Goal: Task Accomplishment & Management: Manage account settings

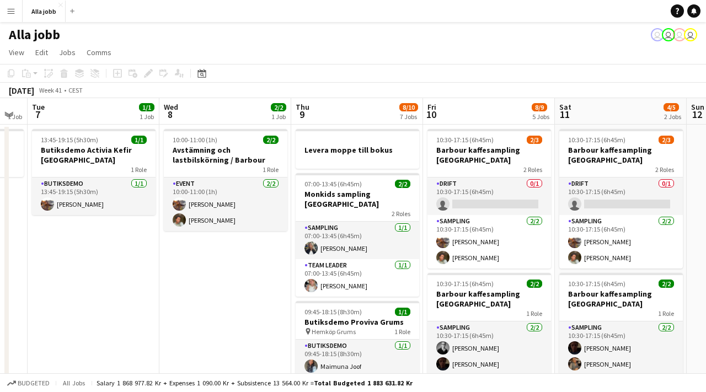
scroll to position [0, 502]
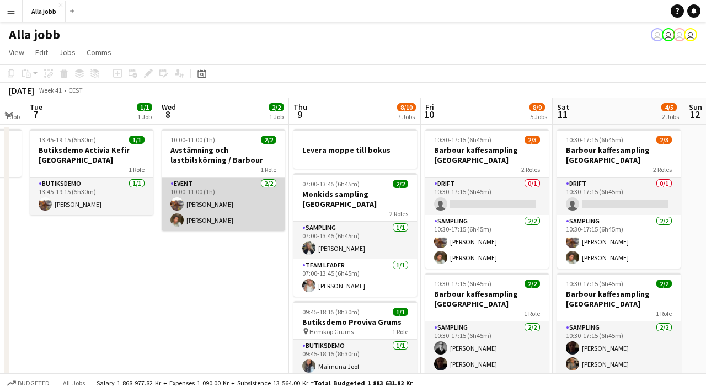
click at [241, 210] on app-card-role "Event [DATE] 10:00-11:00 (1h) [PERSON_NAME] [PERSON_NAME]" at bounding box center [224, 205] width 124 height 54
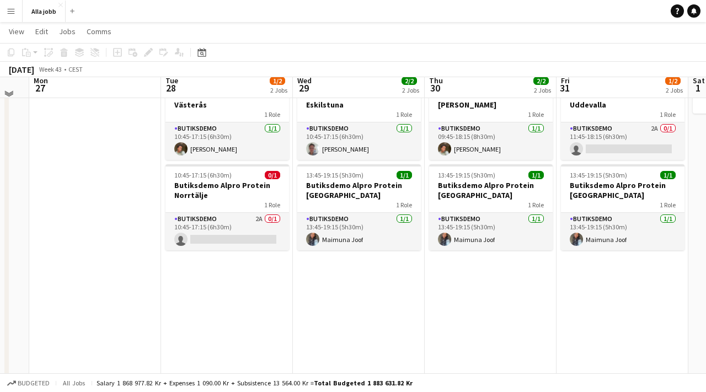
scroll to position [57, 0]
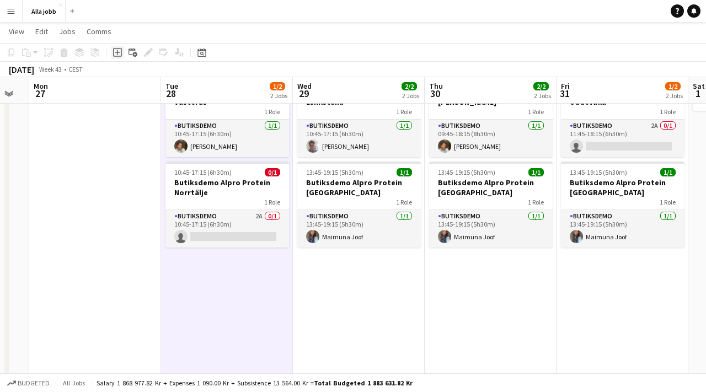
click at [116, 53] on icon "Add job" at bounding box center [117, 52] width 9 height 9
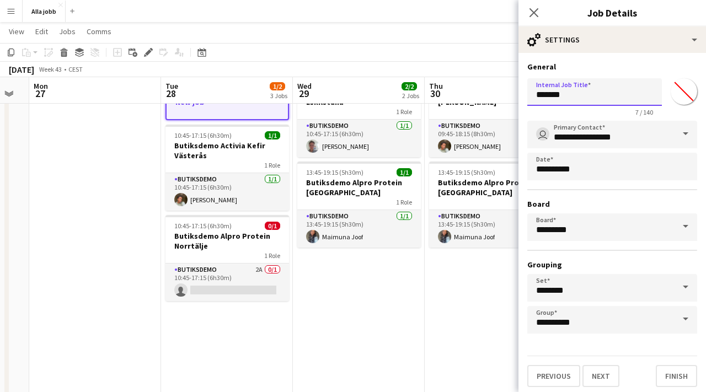
drag, startPoint x: 583, startPoint y: 95, endPoint x: 513, endPoint y: 95, distance: 69.5
click at [513, 95] on body "Menu Boards Boards Boards All jobs Status Workforce Workforce My Workforce Recr…" at bounding box center [353, 379] width 706 height 872
type input "**********"
click at [672, 372] on button "Finish" at bounding box center [676, 376] width 41 height 22
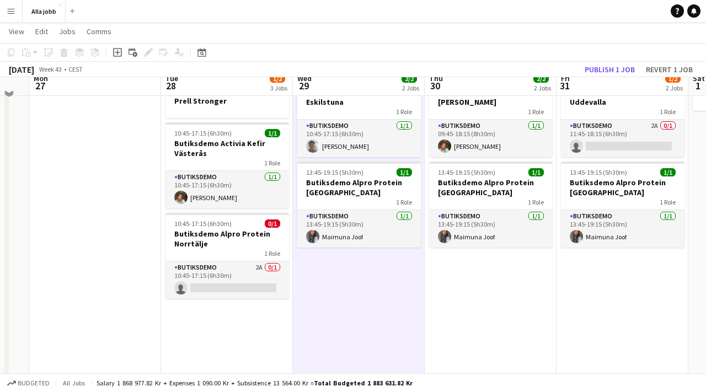
scroll to position [8, 0]
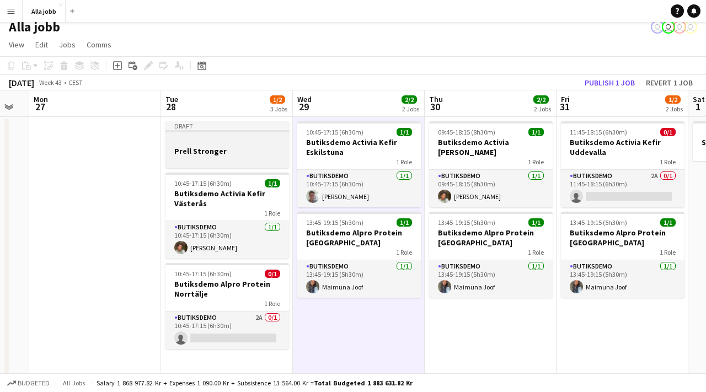
click at [240, 156] on div at bounding box center [227, 160] width 124 height 9
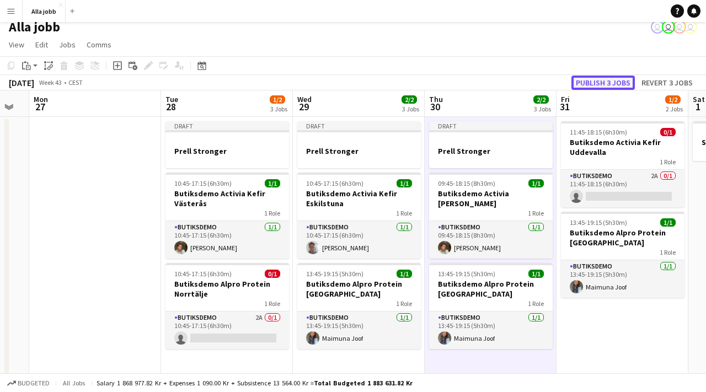
click at [605, 82] on button "Publish 3 jobs" at bounding box center [602, 83] width 63 height 14
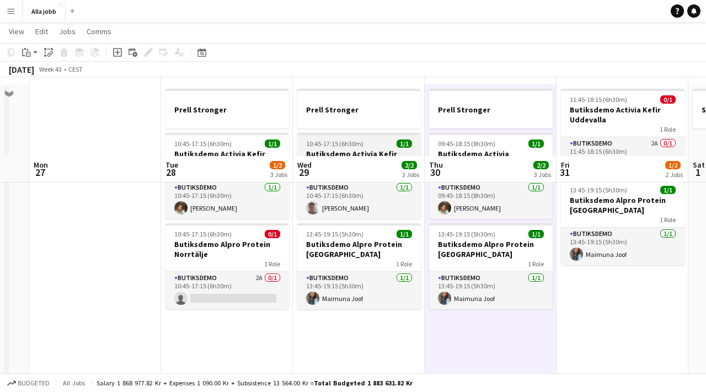
scroll to position [15, 0]
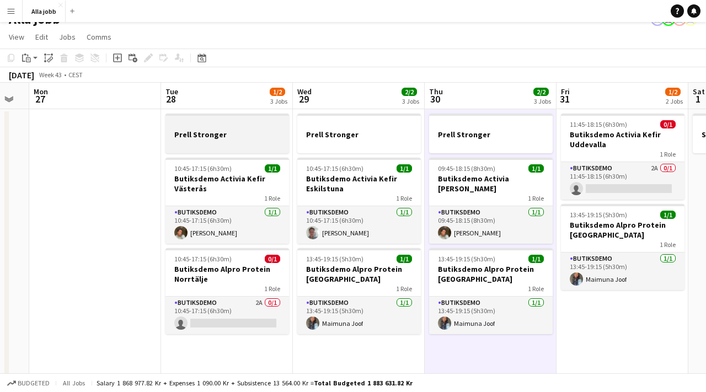
click at [236, 127] on div at bounding box center [227, 124] width 124 height 8
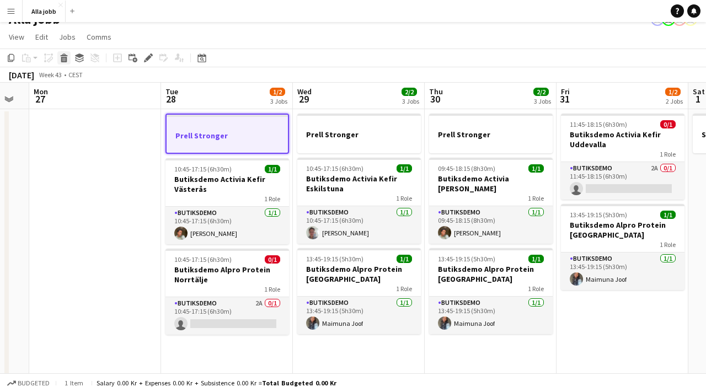
click at [65, 60] on icon at bounding box center [64, 60] width 6 height 6
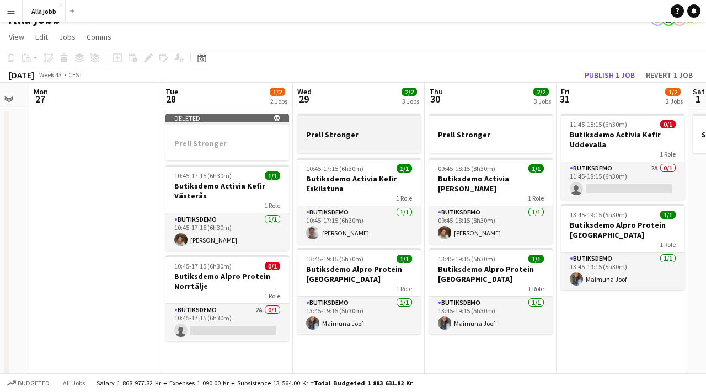
click at [311, 135] on h3 "Prell Stronger" at bounding box center [359, 135] width 124 height 10
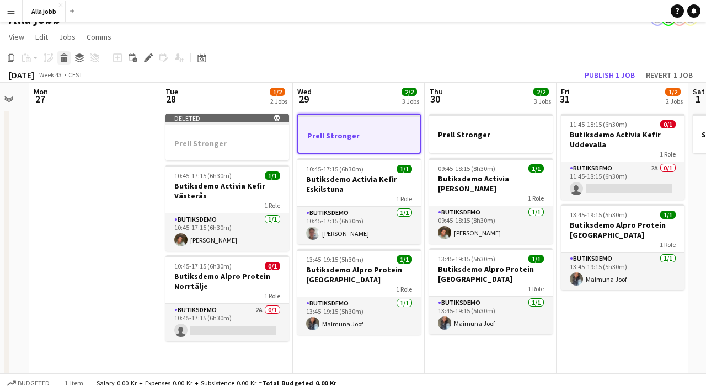
click at [67, 55] on icon "Delete" at bounding box center [64, 58] width 9 height 9
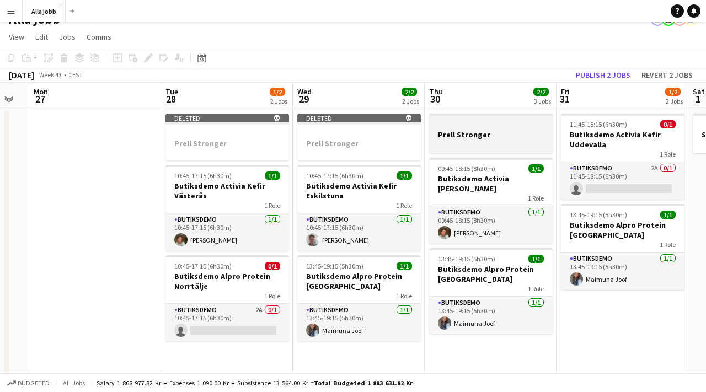
click at [511, 145] on div at bounding box center [491, 144] width 124 height 9
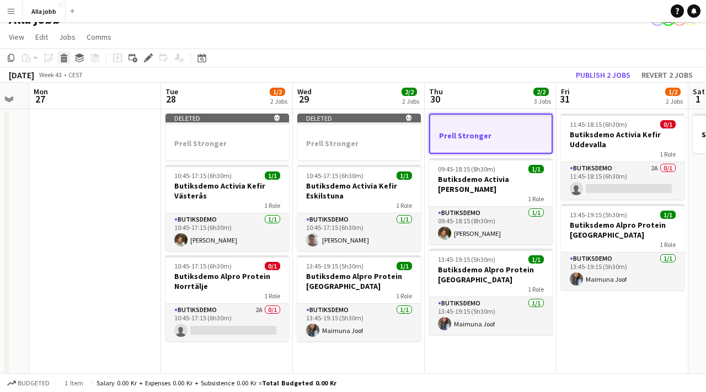
click at [65, 59] on icon at bounding box center [64, 60] width 6 height 6
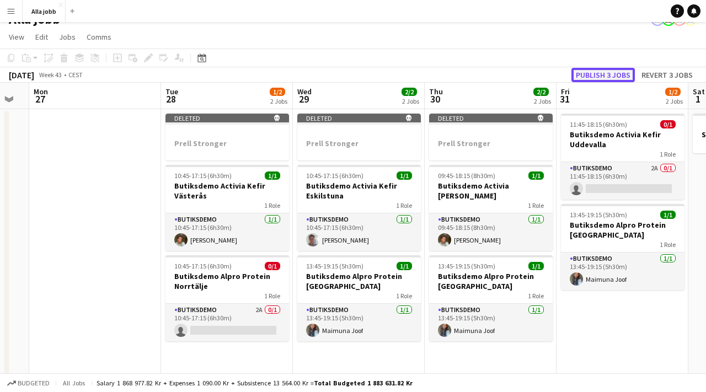
click at [590, 79] on button "Publish 3 jobs" at bounding box center [602, 75] width 63 height 14
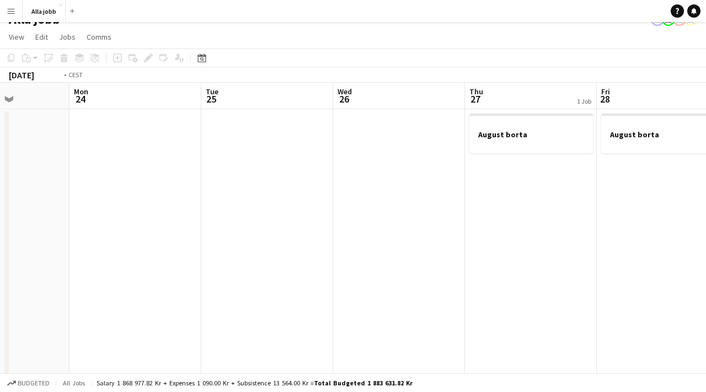
scroll to position [0, 359]
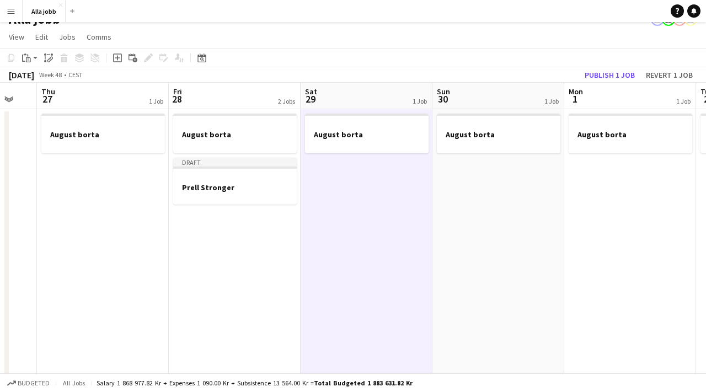
scroll to position [0, 358]
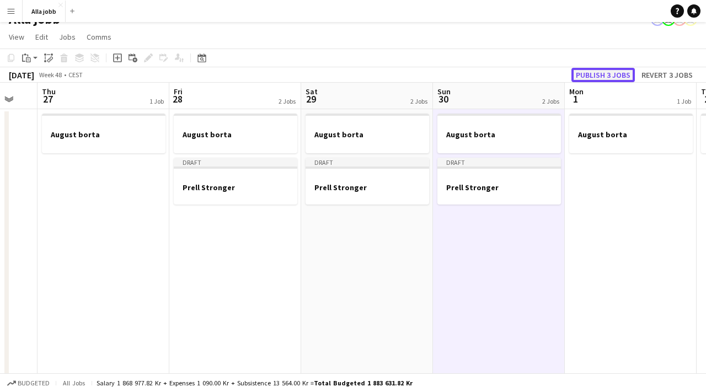
click at [605, 78] on button "Publish 3 jobs" at bounding box center [602, 75] width 63 height 14
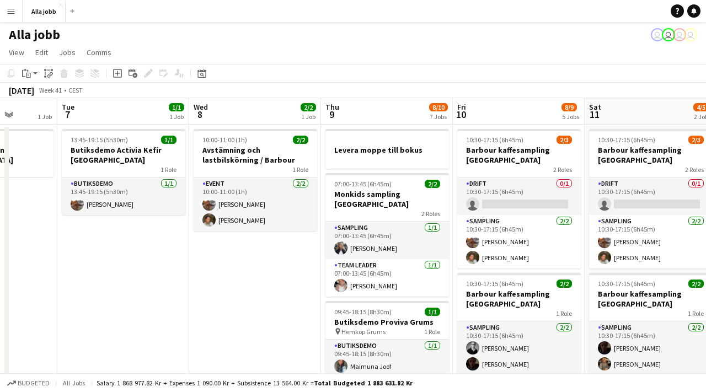
scroll to position [0, 270]
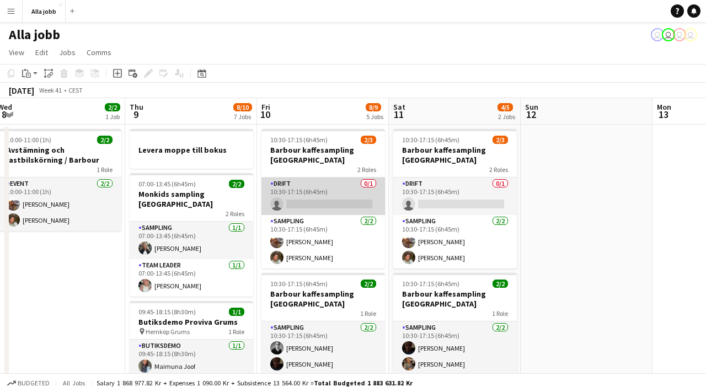
click at [302, 186] on app-card-role "Drift 0/1 10:30-17:15 (6h45m) single-neutral-actions" at bounding box center [323, 197] width 124 height 38
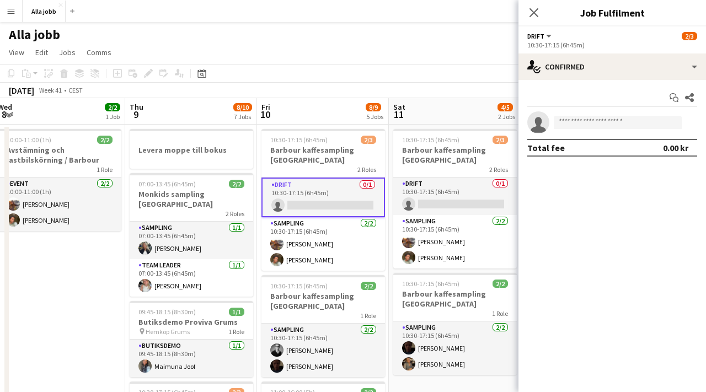
click at [649, 46] on div "10:30-17:15 (6h45m)" at bounding box center [612, 45] width 170 height 8
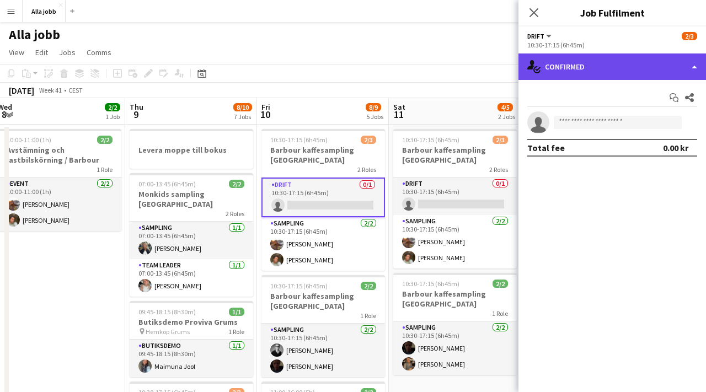
click at [647, 62] on div "single-neutral-actions-check-2 Confirmed" at bounding box center [613, 67] width 188 height 26
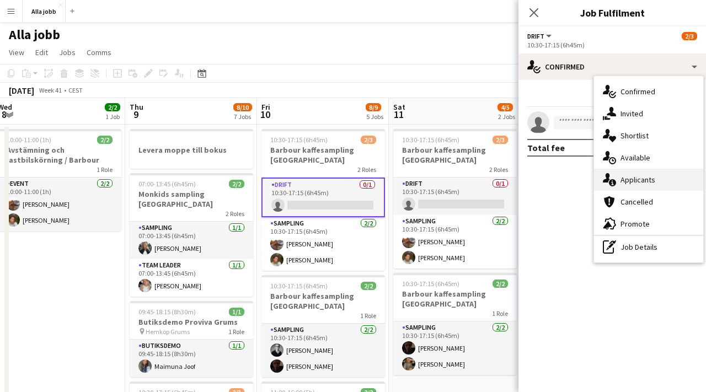
click at [634, 175] on span "Applicants" at bounding box center [638, 180] width 35 height 10
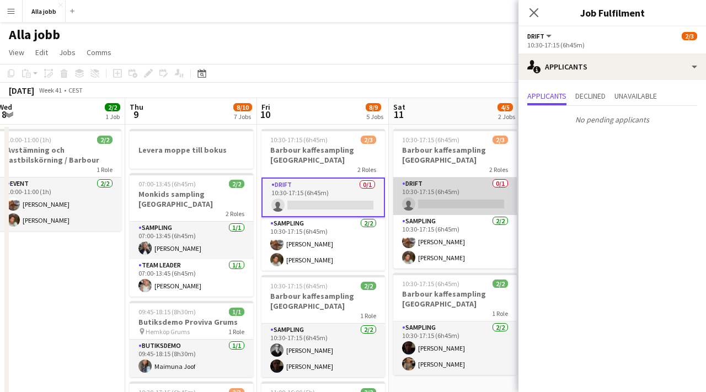
click at [443, 195] on app-card-role "Drift 0/1 10:30-17:15 (6h45m) single-neutral-actions" at bounding box center [455, 197] width 124 height 38
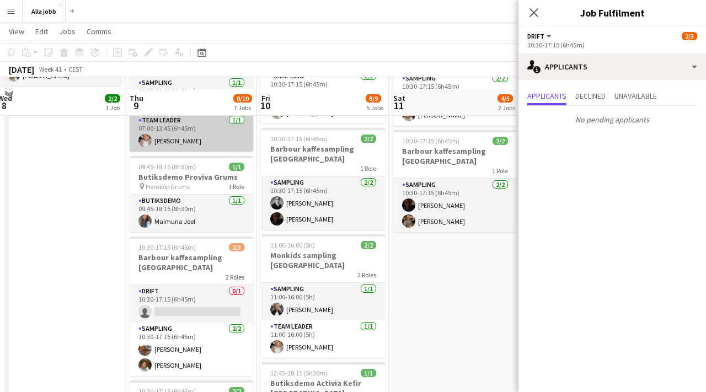
scroll to position [156, 0]
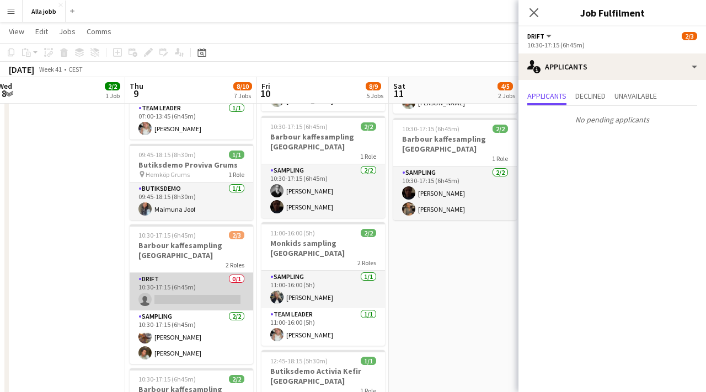
click at [209, 286] on app-card-role "Drift 0/1 10:30-17:15 (6h45m) single-neutral-actions" at bounding box center [192, 292] width 124 height 38
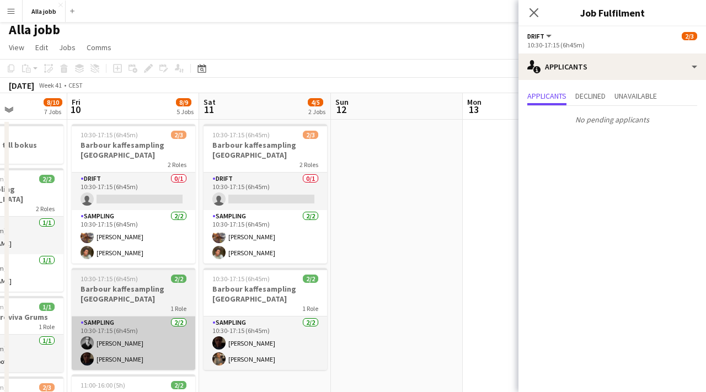
scroll to position [4, 0]
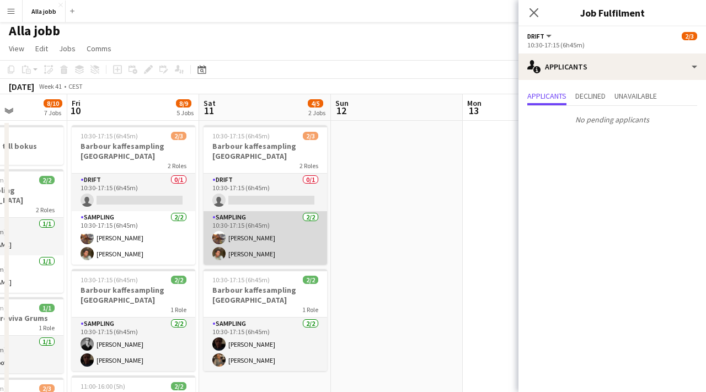
click at [283, 233] on app-card-role "Sampling [DATE] 10:30-17:15 (6h45m) [PERSON_NAME] [PERSON_NAME]" at bounding box center [266, 238] width 124 height 54
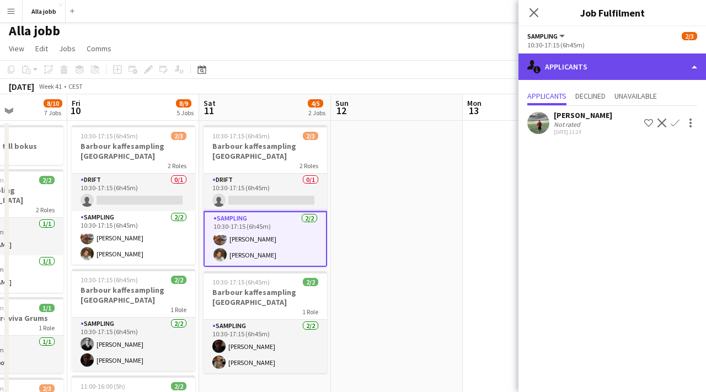
click at [578, 73] on div "single-neutral-actions-information Applicants" at bounding box center [613, 67] width 188 height 26
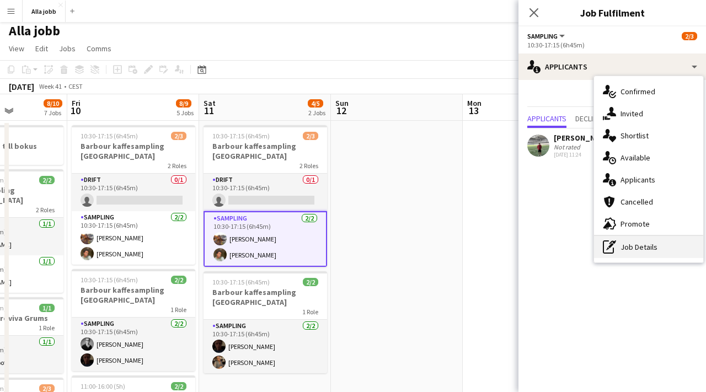
click at [651, 253] on div "pen-write Job Details" at bounding box center [648, 247] width 109 height 22
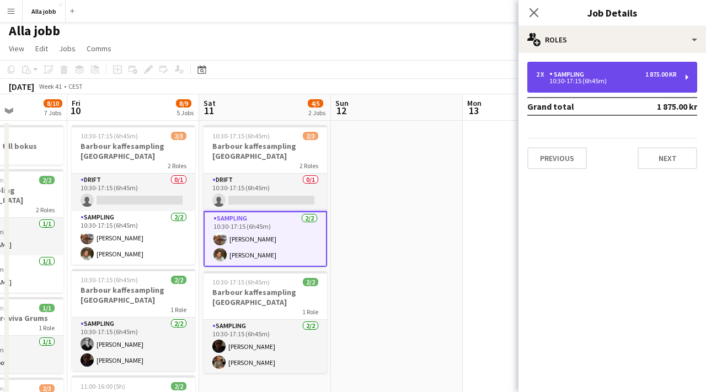
click at [554, 74] on div "Sampling" at bounding box center [568, 75] width 39 height 8
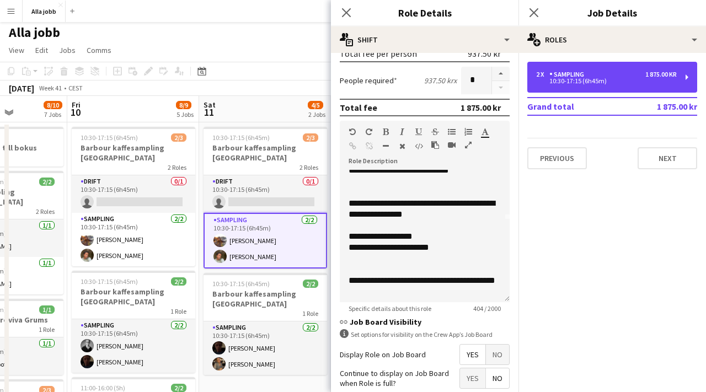
scroll to position [101, 0]
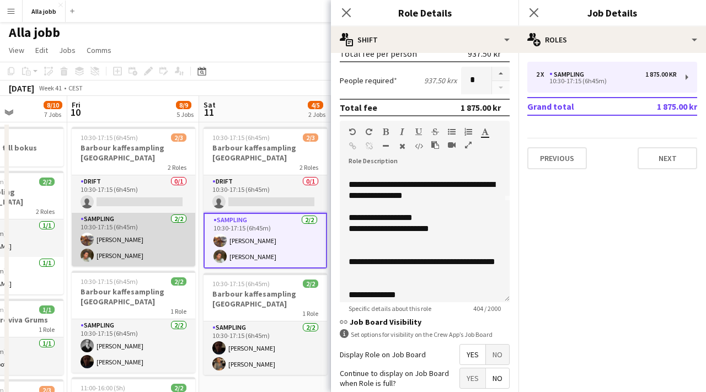
click at [149, 250] on app-card-role "Sampling [DATE] 10:30-17:15 (6h45m) [PERSON_NAME] [PERSON_NAME]" at bounding box center [134, 240] width 124 height 54
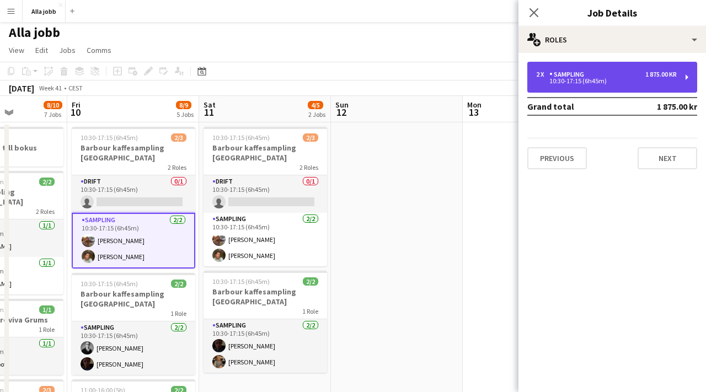
click at [562, 68] on div "2 x Sampling 1 875.00 kr 10:30-17:15 (6h45m)" at bounding box center [612, 77] width 170 height 31
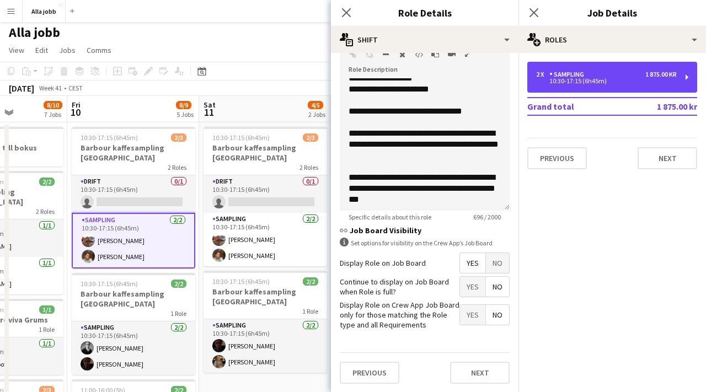
scroll to position [151, 0]
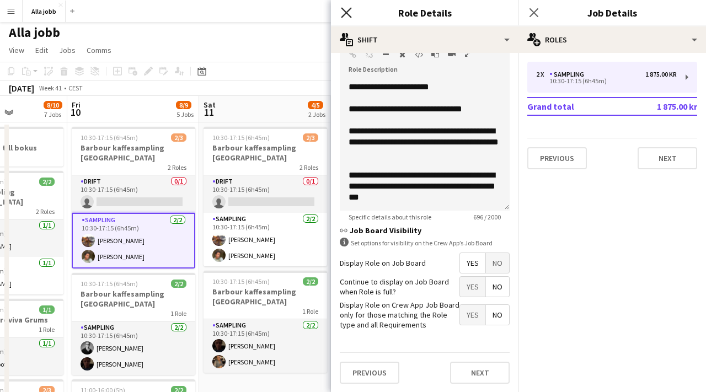
click at [343, 16] on icon at bounding box center [346, 12] width 10 height 10
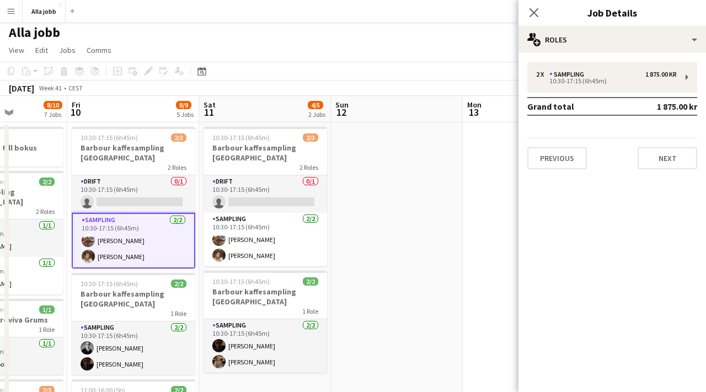
click at [543, 17] on div "Close pop-in" at bounding box center [534, 12] width 31 height 25
click at [531, 15] on icon at bounding box center [533, 12] width 10 height 10
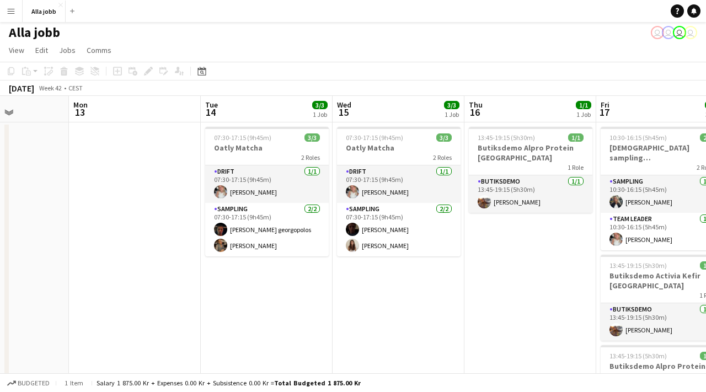
scroll to position [0, 418]
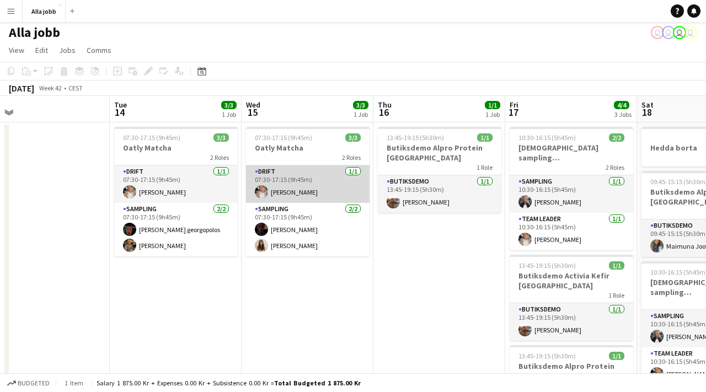
click at [284, 188] on app-card-role "Drift [DATE] 07:30-17:15 (9h45m) [PERSON_NAME]" at bounding box center [308, 184] width 124 height 38
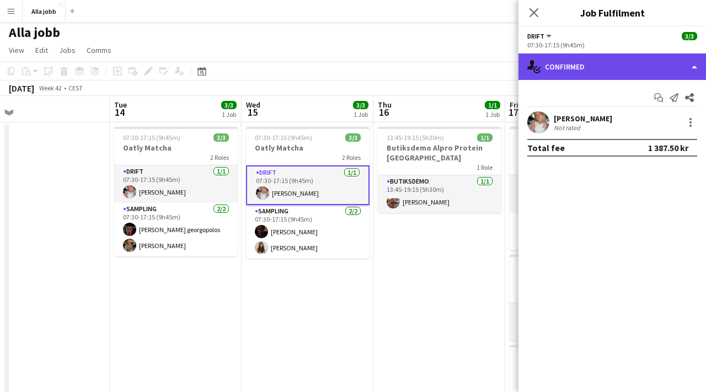
click at [572, 76] on div "single-neutral-actions-check-2 Confirmed" at bounding box center [613, 67] width 188 height 26
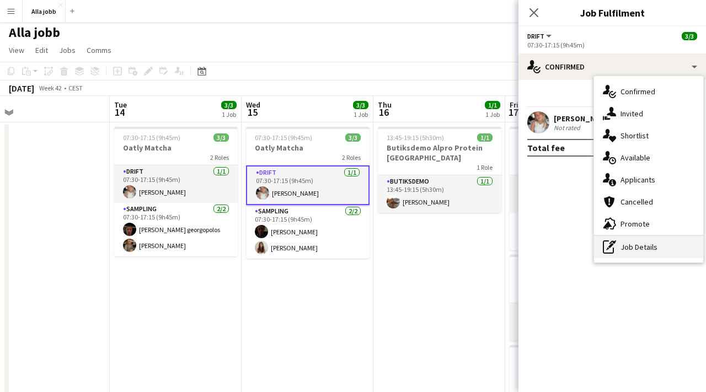
click at [640, 257] on div "pen-write Job Details" at bounding box center [648, 247] width 109 height 22
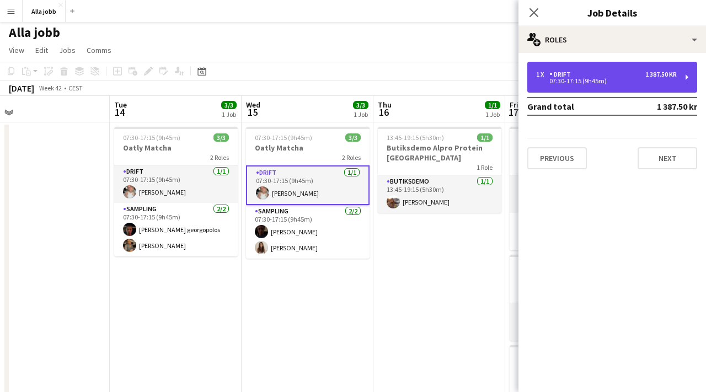
click at [601, 82] on div "07:30-17:15 (9h45m)" at bounding box center [606, 81] width 141 height 6
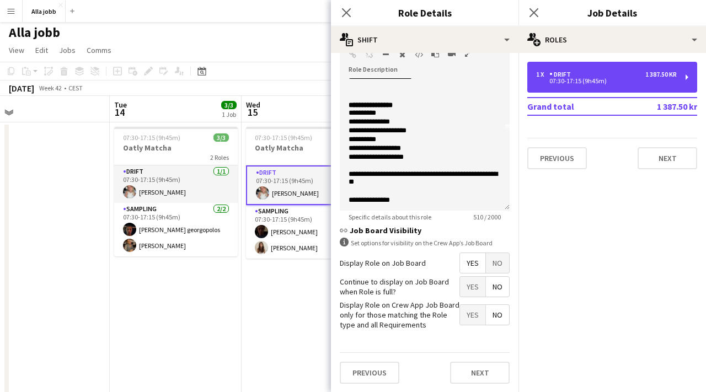
scroll to position [88, 0]
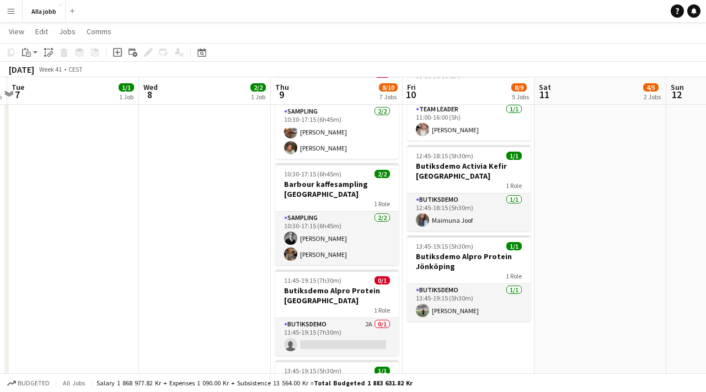
scroll to position [362, 0]
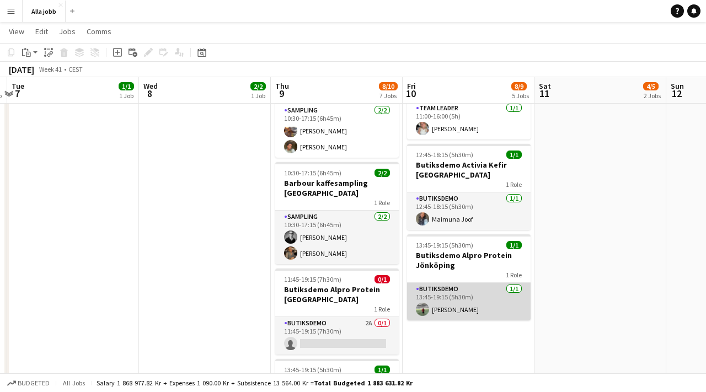
click at [424, 293] on app-card-role "Butiksdemo [DATE] 13:45-19:15 (5h30m) [PERSON_NAME]" at bounding box center [469, 302] width 124 height 38
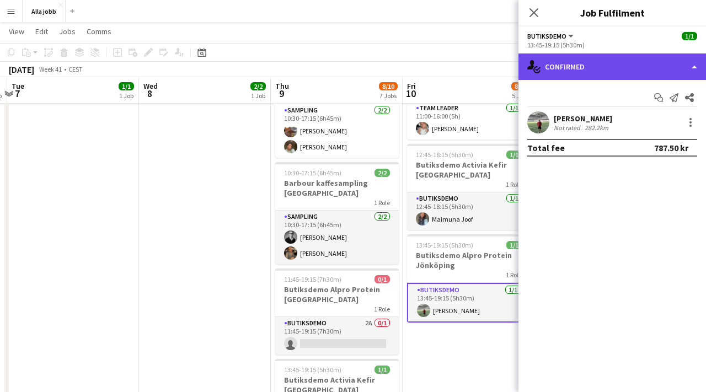
click at [580, 72] on div "single-neutral-actions-check-2 Confirmed" at bounding box center [613, 67] width 188 height 26
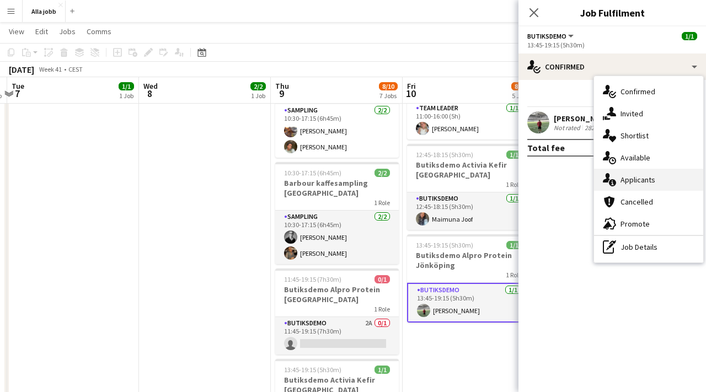
click at [655, 182] on div "single-neutral-actions-information Applicants" at bounding box center [648, 180] width 109 height 22
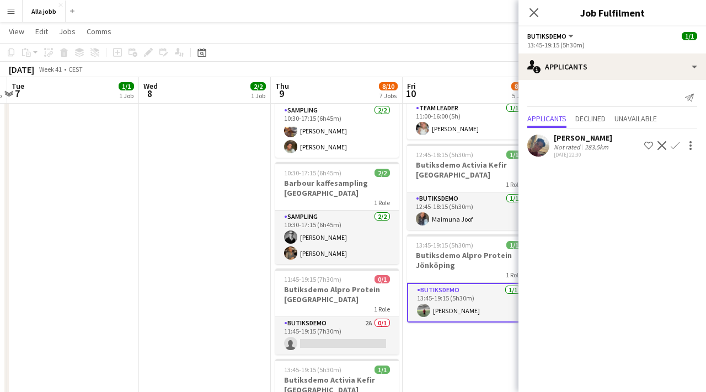
click at [471, 330] on app-date-cell "10:30-17:15 (6h45m) 2/3 Barbour kaffesampling Köpenhamn 2 Roles Drift 0/1 10:30…" at bounding box center [469, 126] width 132 height 730
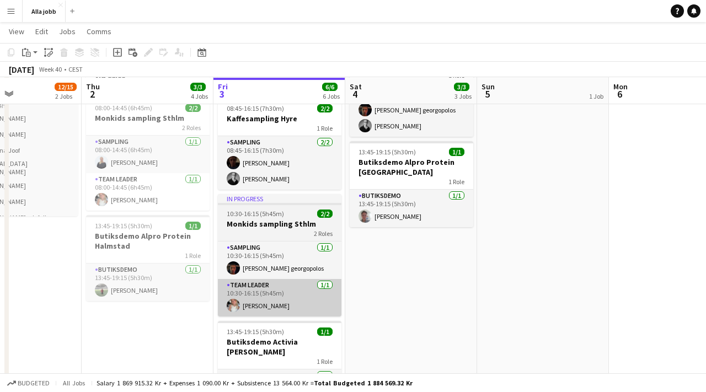
scroll to position [129, 0]
